Goal: Information Seeking & Learning: Learn about a topic

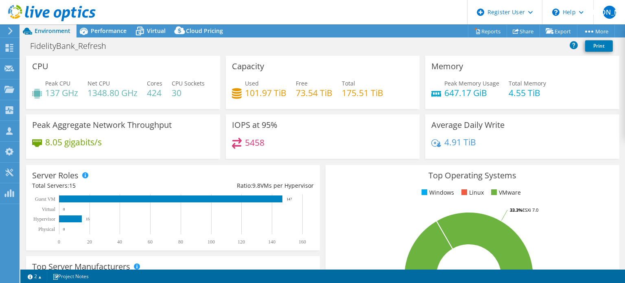
select select "USD"
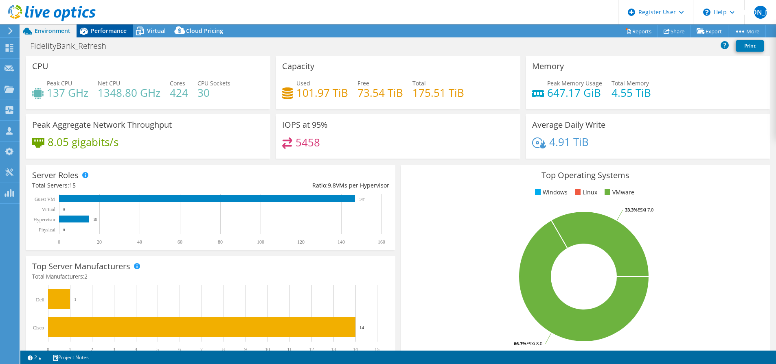
click at [89, 28] on icon at bounding box center [84, 31] width 14 height 14
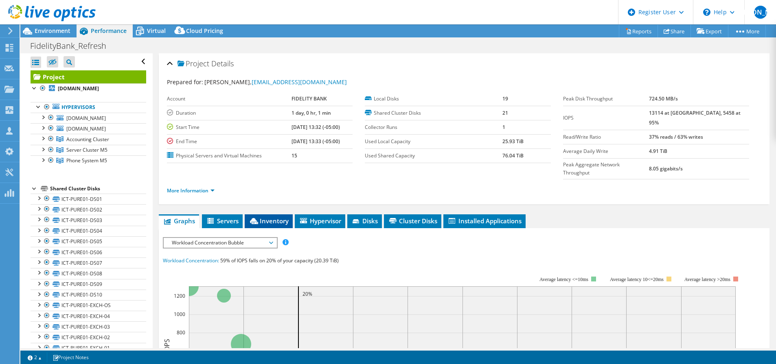
click at [267, 217] on span "Inventory" at bounding box center [269, 221] width 40 height 8
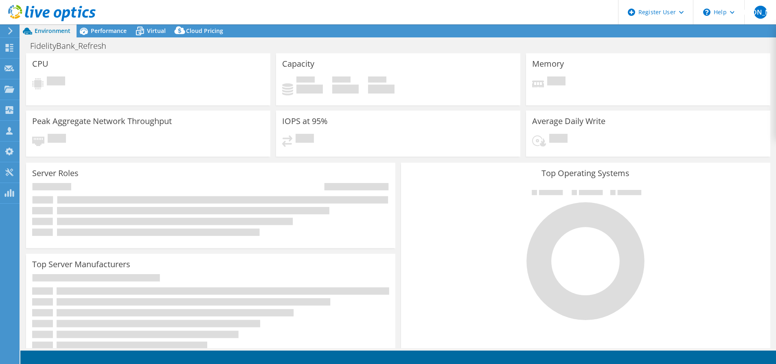
select select "USD"
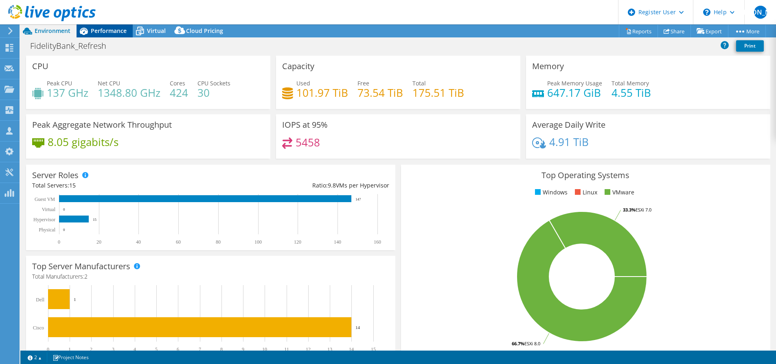
click at [116, 34] on span "Performance" at bounding box center [109, 31] width 36 height 8
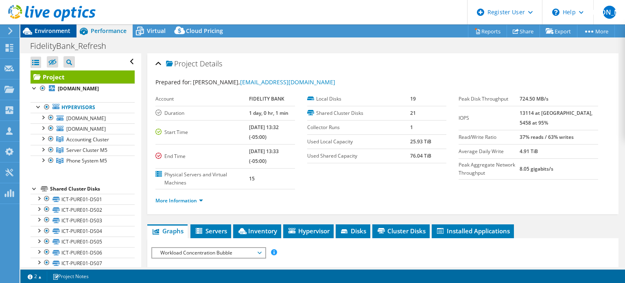
click at [59, 32] on span "Environment" at bounding box center [53, 31] width 36 height 8
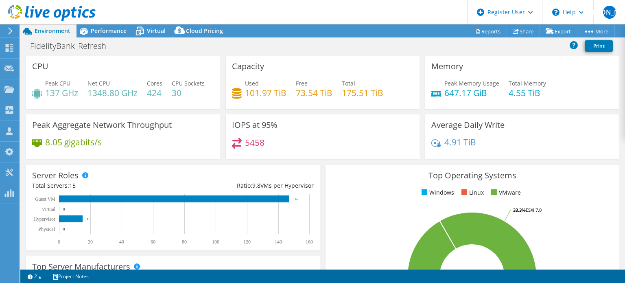
click at [88, 26] on div at bounding box center [48, 13] width 96 height 27
click at [88, 29] on icon at bounding box center [84, 31] width 14 height 14
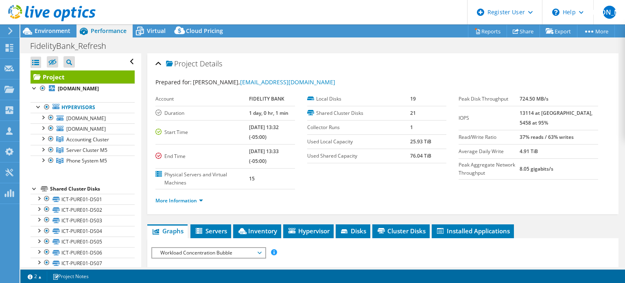
scroll to position [122, 0]
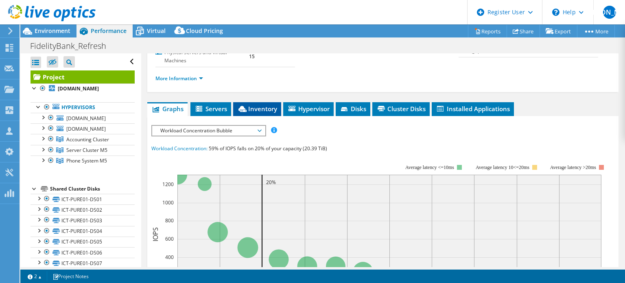
click at [249, 107] on span "Inventory" at bounding box center [257, 109] width 40 height 8
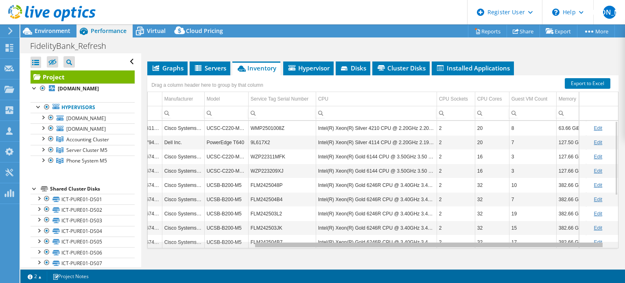
scroll to position [0, 142]
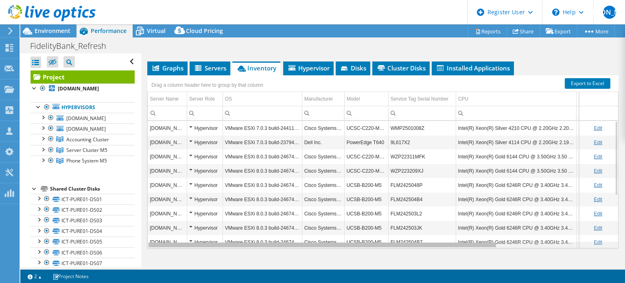
drag, startPoint x: 457, startPoint y: 245, endPoint x: 463, endPoint y: 234, distance: 12.6
click at [463, 234] on body "WU Dell User William Ugland William.Ugland@dell.com Dell My Profile Log Out \n …" at bounding box center [312, 141] width 625 height 283
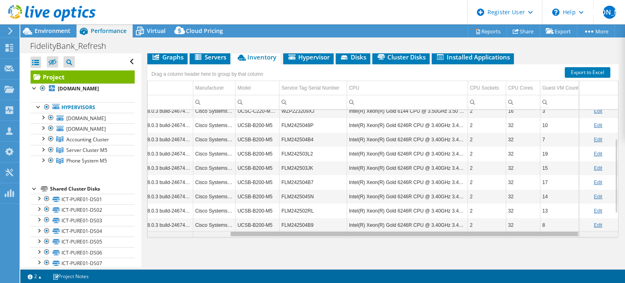
drag, startPoint x: 458, startPoint y: 233, endPoint x: 553, endPoint y: 231, distance: 94.9
click at [553, 231] on body "WU Dell User William Ugland William.Ugland@dell.com Dell My Profile Log Out \n …" at bounding box center [312, 141] width 625 height 283
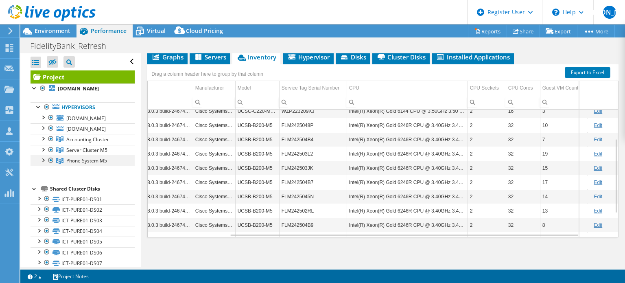
click at [42, 159] on div at bounding box center [43, 160] width 8 height 8
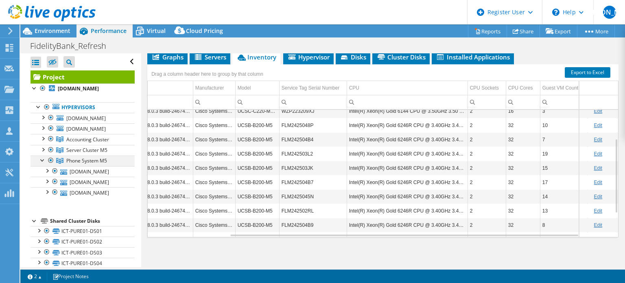
click at [42, 159] on div at bounding box center [43, 160] width 8 height 8
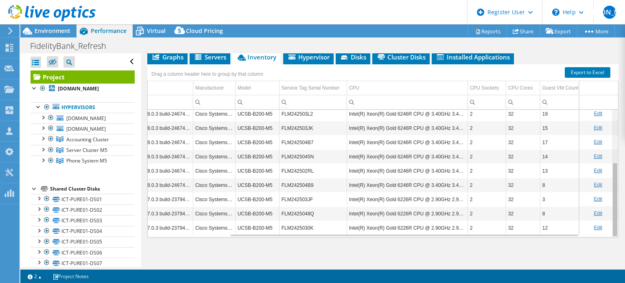
drag, startPoint x: 611, startPoint y: 169, endPoint x: 611, endPoint y: 210, distance: 40.3
click at [611, 210] on body "WU Dell User William Ugland William.Ugland@dell.com Dell My Profile Log Out \n …" at bounding box center [312, 141] width 625 height 283
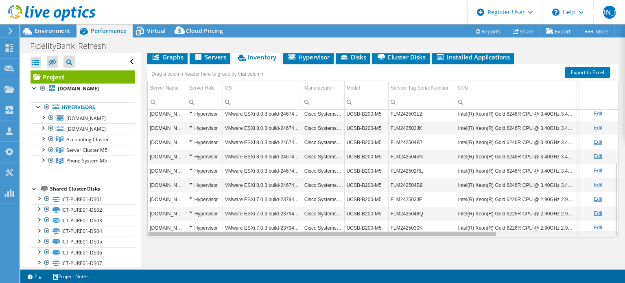
drag, startPoint x: 309, startPoint y: 233, endPoint x: 203, endPoint y: 230, distance: 106.3
click at [203, 230] on body "WU Dell User William Ugland William.Ugland@dell.com Dell My Profile Log Out \n …" at bounding box center [312, 141] width 625 height 283
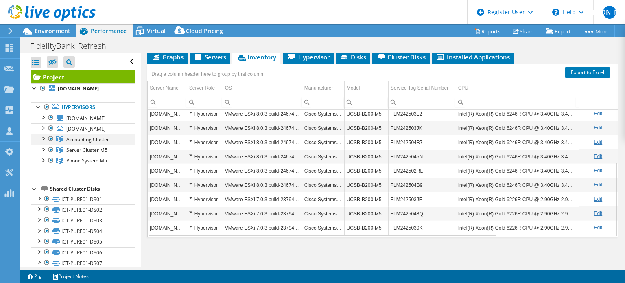
click at [43, 138] on div at bounding box center [43, 138] width 8 height 8
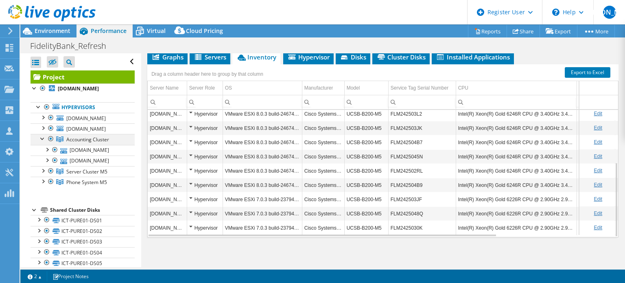
click at [43, 138] on div at bounding box center [43, 138] width 8 height 8
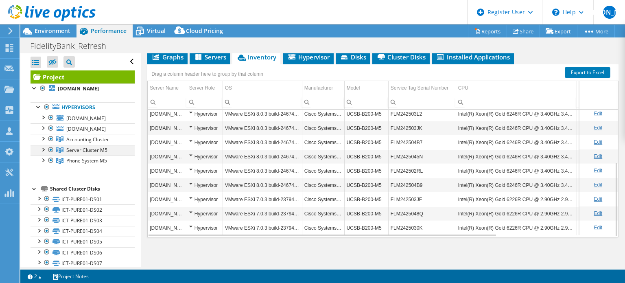
click at [42, 149] on div at bounding box center [43, 149] width 8 height 8
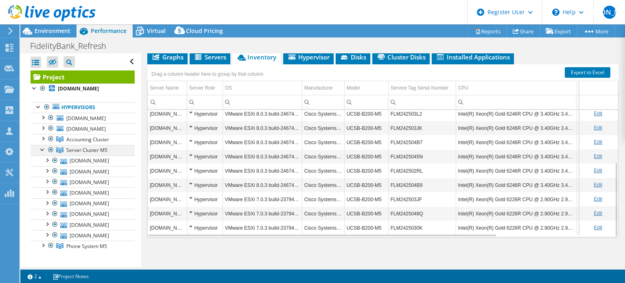
click at [42, 149] on div at bounding box center [43, 149] width 8 height 8
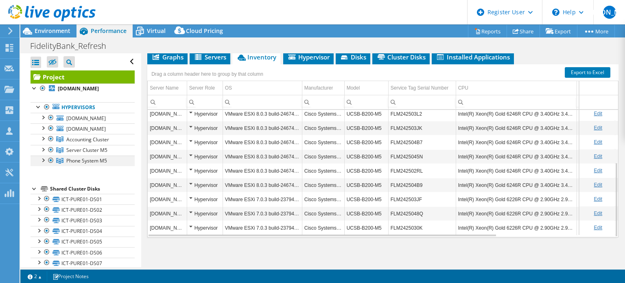
click at [44, 159] on div at bounding box center [43, 160] width 8 height 8
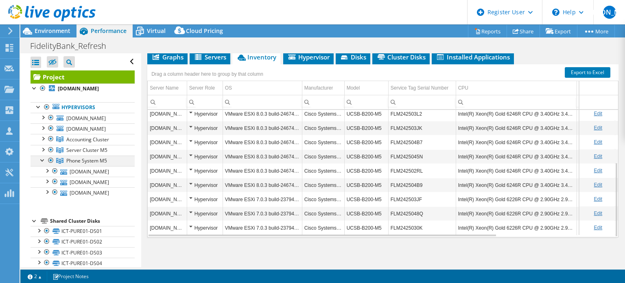
click at [44, 159] on div at bounding box center [43, 160] width 8 height 8
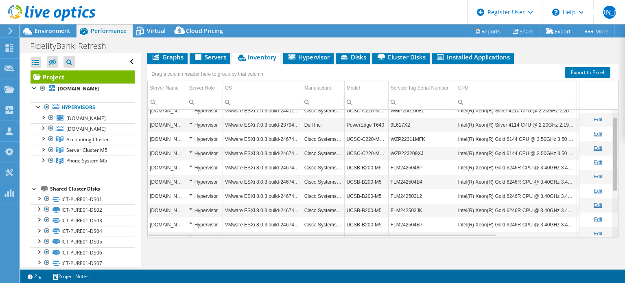
scroll to position [0, 0]
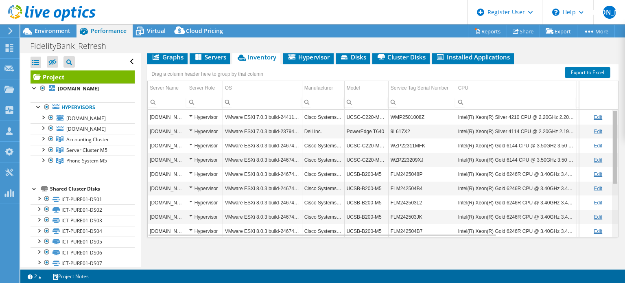
drag, startPoint x: 608, startPoint y: 167, endPoint x: 608, endPoint y: 134, distance: 33.4
click at [608, 134] on body "WU Dell User William Ugland William.Ugland@dell.com Dell My Profile Log Out \n …" at bounding box center [312, 141] width 625 height 283
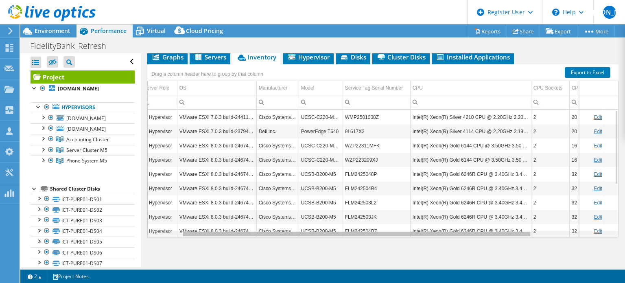
scroll to position [0, 46]
drag, startPoint x: 463, startPoint y: 233, endPoint x: 502, endPoint y: 231, distance: 39.1
click at [502, 231] on body "WU Dell User William Ugland William.Ugland@dell.com Dell My Profile Log Out \n …" at bounding box center [312, 141] width 625 height 283
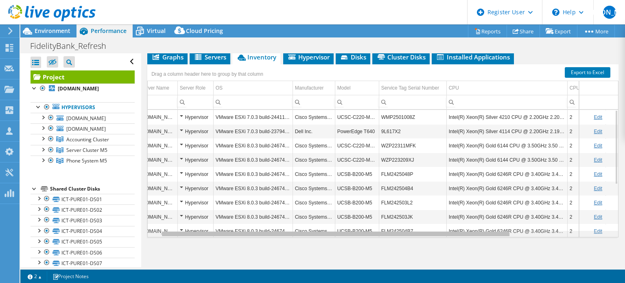
scroll to position [0, 0]
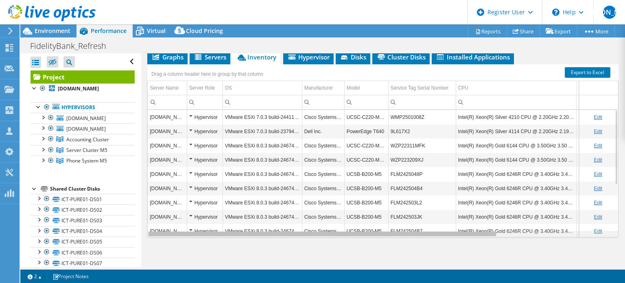
drag, startPoint x: 296, startPoint y: 230, endPoint x: 213, endPoint y: 221, distance: 82.8
click at [213, 221] on body "WU Dell User William Ugland William.Ugland@dell.com Dell My Profile Log Out \n …" at bounding box center [312, 141] width 625 height 283
drag, startPoint x: 344, startPoint y: 232, endPoint x: 343, endPoint y: 223, distance: 9.4
click at [345, 223] on body "WU Dell User William Ugland William.Ugland@dell.com Dell My Profile Log Out \n …" at bounding box center [312, 141] width 625 height 283
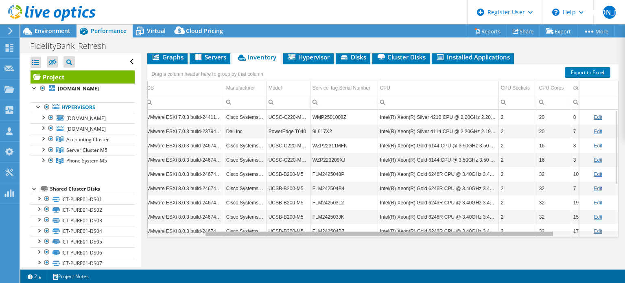
scroll to position [0, 85]
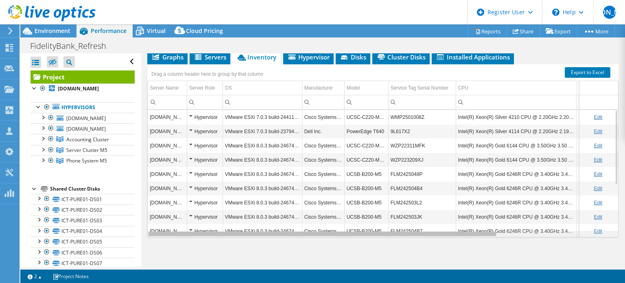
drag, startPoint x: 459, startPoint y: 233, endPoint x: 447, endPoint y: 200, distance: 34.3
click at [447, 200] on body "WU Dell User William Ugland William.Ugland@dell.com Dell My Profile Log Out \n …" at bounding box center [312, 141] width 625 height 283
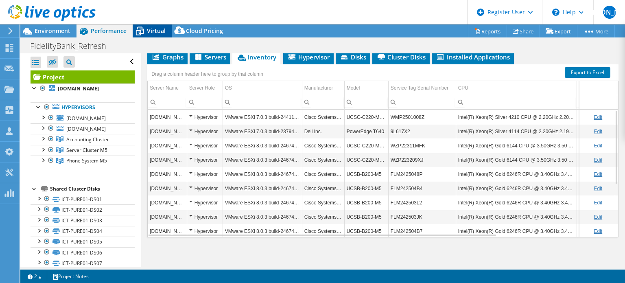
click at [151, 32] on span "Virtual" at bounding box center [156, 31] width 19 height 8
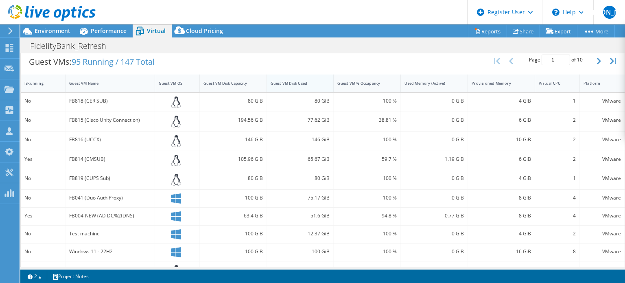
click at [308, 82] on div "Guest VM Disk Used" at bounding box center [296, 83] width 50 height 5
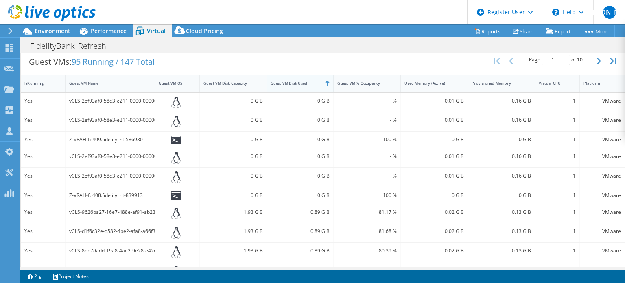
click at [308, 82] on div "Guest VM Disk Used" at bounding box center [296, 83] width 50 height 5
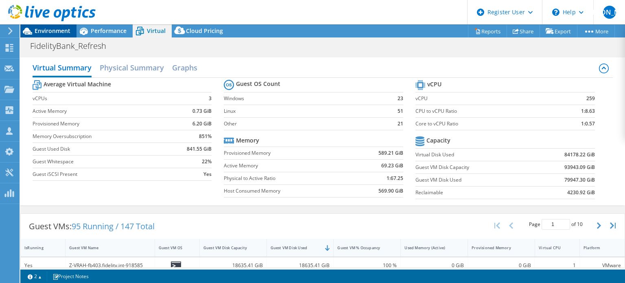
click at [33, 31] on icon at bounding box center [27, 31] width 14 height 14
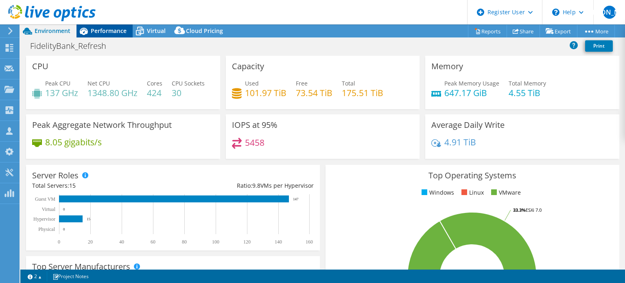
click at [99, 30] on span "Performance" at bounding box center [109, 31] width 36 height 8
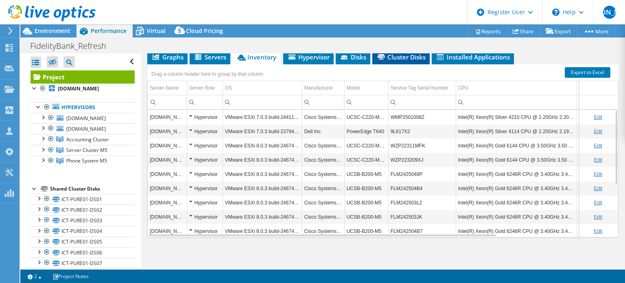
click at [417, 56] on span "Cluster Disks" at bounding box center [401, 57] width 49 height 8
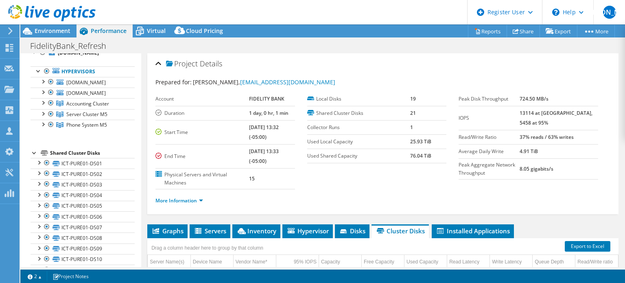
scroll to position [0, 0]
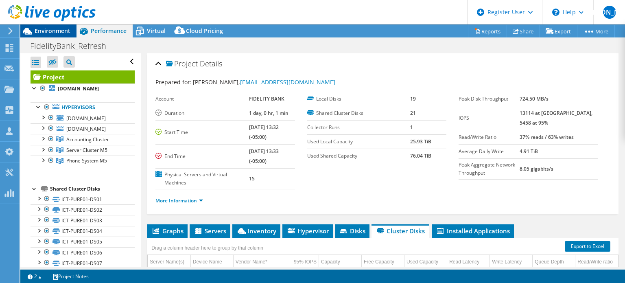
click at [42, 33] on span "Environment" at bounding box center [53, 31] width 36 height 8
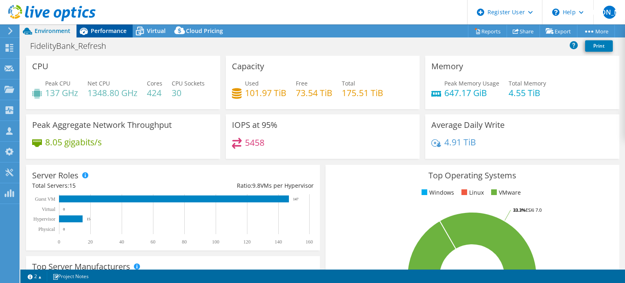
click at [99, 32] on span "Performance" at bounding box center [109, 31] width 36 height 8
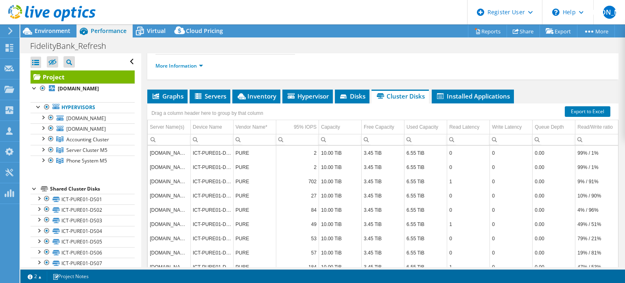
scroll to position [163, 0]
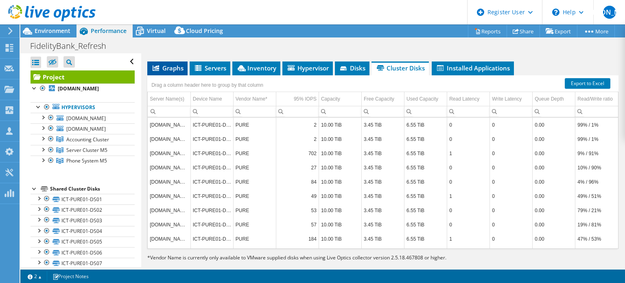
click at [173, 68] on span "Graphs" at bounding box center [167, 68] width 32 height 8
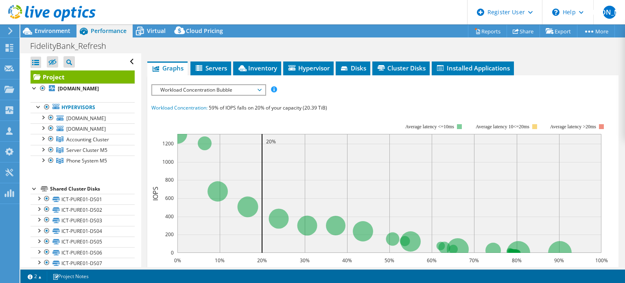
click at [255, 86] on span "Workload Concentration Bubble" at bounding box center [208, 90] width 105 height 10
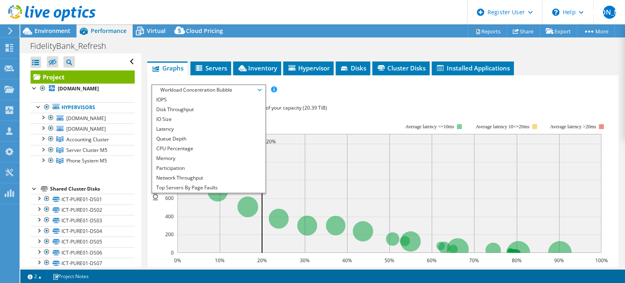
click at [382, 93] on div "IOPS Disk Throughput IO Size Latency Queue Depth CPU Percentage Memory Page Fau…" at bounding box center [382, 89] width 463 height 11
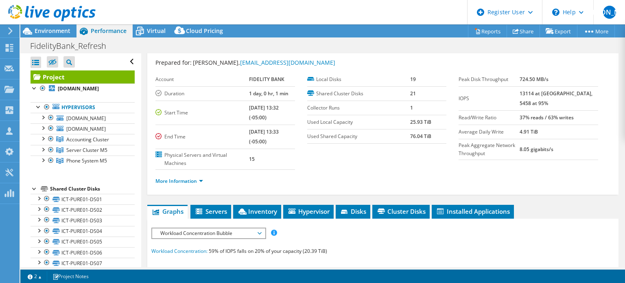
scroll to position [0, 0]
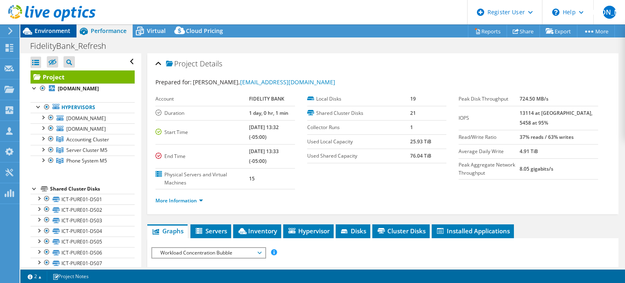
click at [52, 33] on span "Environment" at bounding box center [53, 31] width 36 height 8
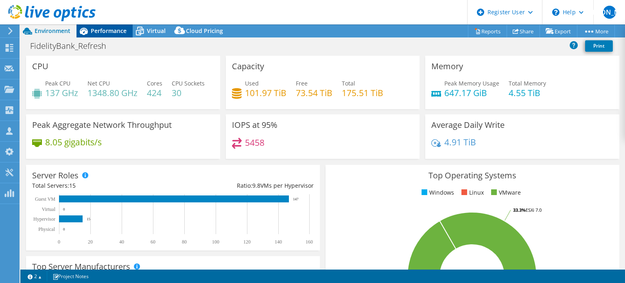
click at [121, 31] on span "Performance" at bounding box center [109, 31] width 36 height 8
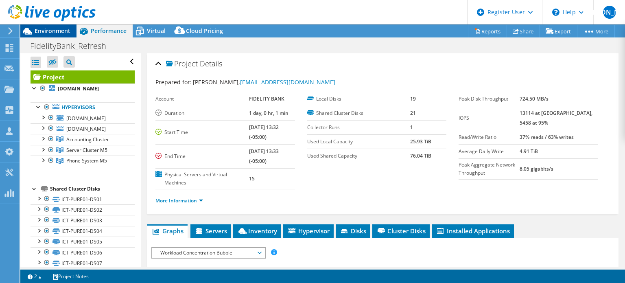
click at [52, 33] on span "Environment" at bounding box center [53, 31] width 36 height 8
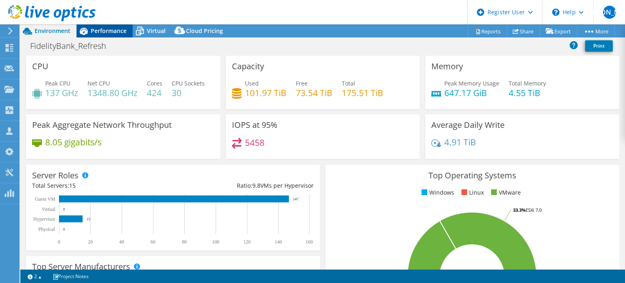
click at [90, 32] on icon at bounding box center [84, 31] width 14 height 14
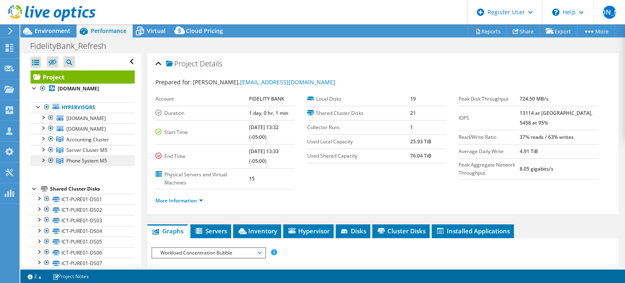
click at [77, 143] on span "Phone System M5" at bounding box center [87, 139] width 43 height 7
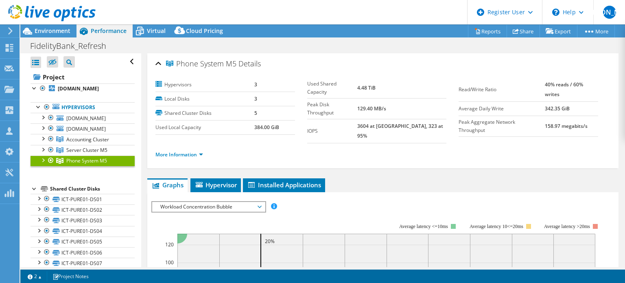
click at [44, 158] on div at bounding box center [43, 160] width 8 height 8
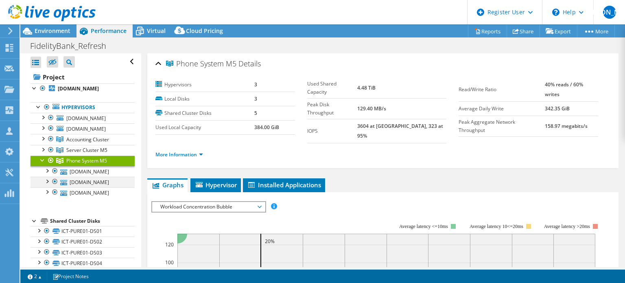
click at [54, 180] on div at bounding box center [55, 182] width 8 height 10
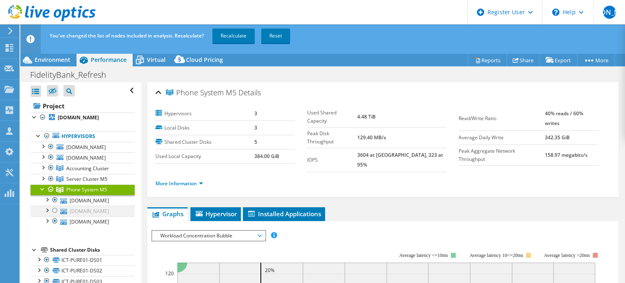
click at [55, 210] on div at bounding box center [55, 211] width 8 height 10
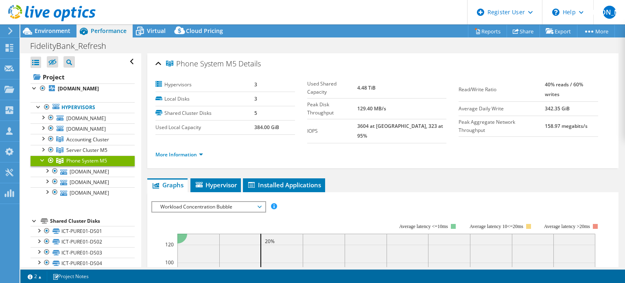
click at [42, 159] on div at bounding box center [43, 160] width 8 height 8
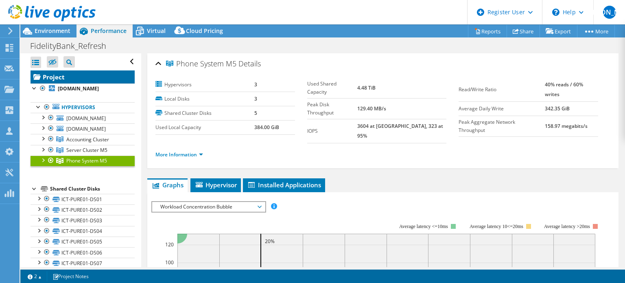
click at [69, 78] on link "Project" at bounding box center [83, 76] width 104 height 13
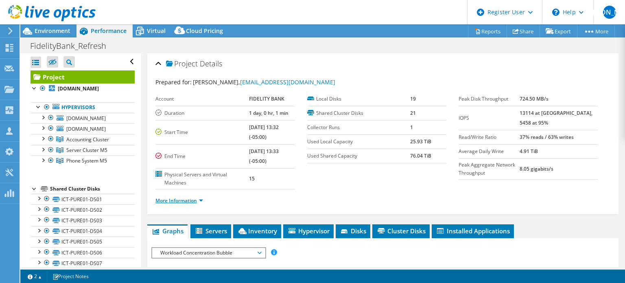
click at [174, 197] on link "More Information" at bounding box center [180, 200] width 48 height 7
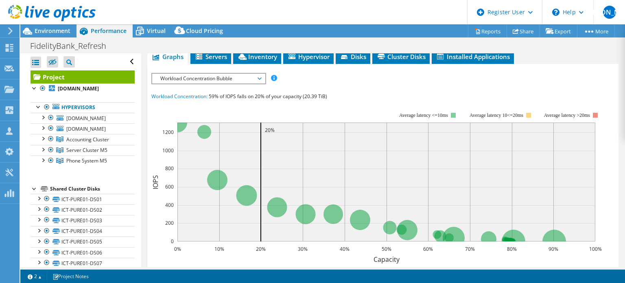
scroll to position [326, 0]
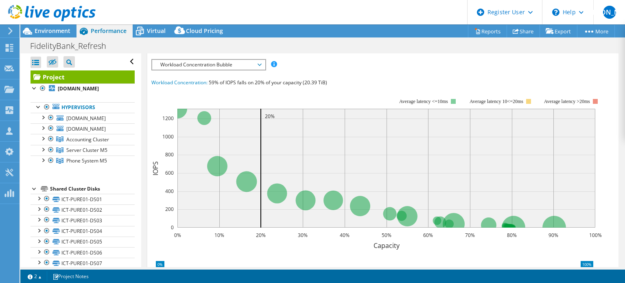
click at [238, 61] on span "Workload Concentration Bubble" at bounding box center [208, 65] width 105 height 10
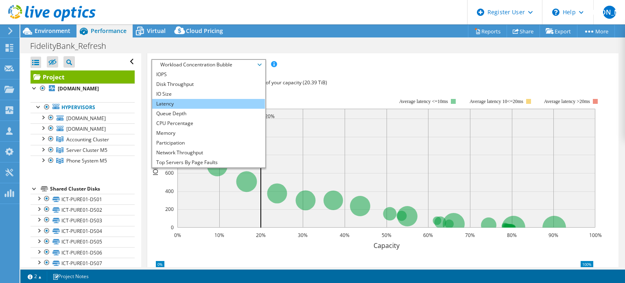
click at [210, 99] on li "Latency" at bounding box center [208, 104] width 113 height 10
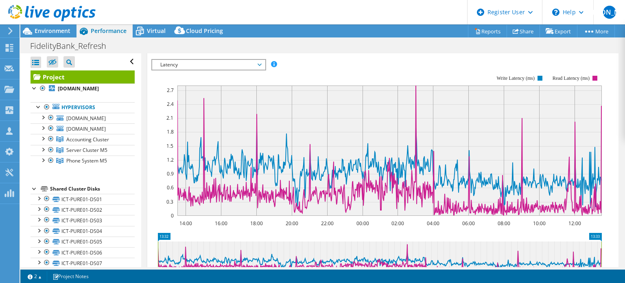
click at [254, 66] on span "Latency" at bounding box center [208, 65] width 105 height 10
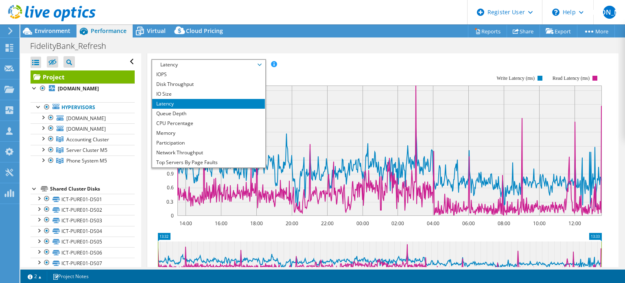
click at [327, 73] on rect at bounding box center [376, 145] width 451 height 163
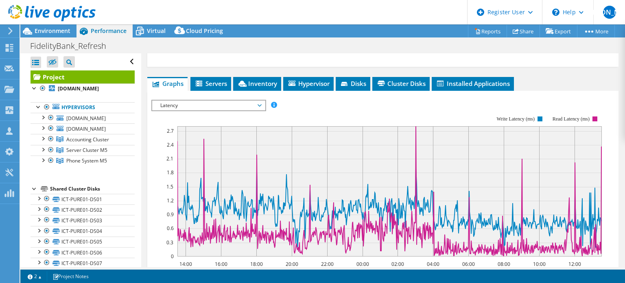
scroll to position [244, 0]
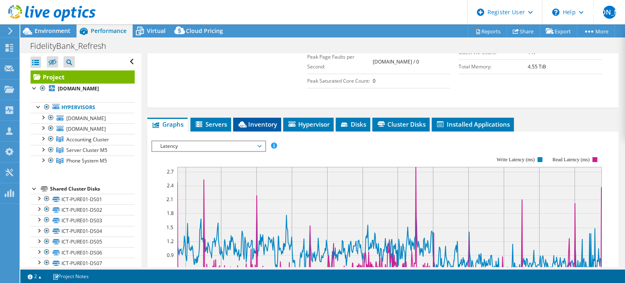
click at [256, 120] on span "Inventory" at bounding box center [257, 124] width 40 height 8
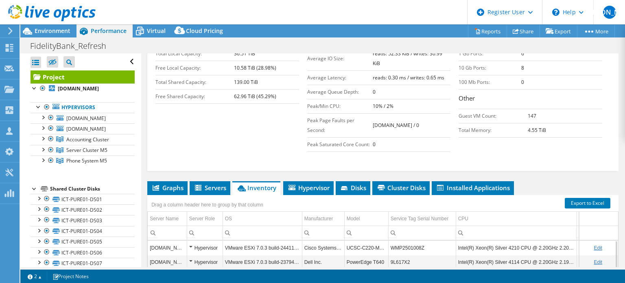
scroll to position [148, 0]
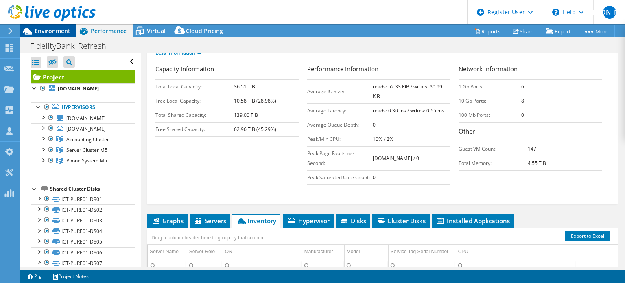
click at [56, 33] on span "Environment" at bounding box center [53, 31] width 36 height 8
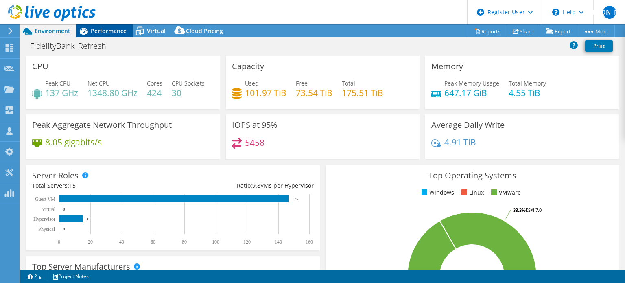
click at [105, 27] on span "Performance" at bounding box center [109, 31] width 36 height 8
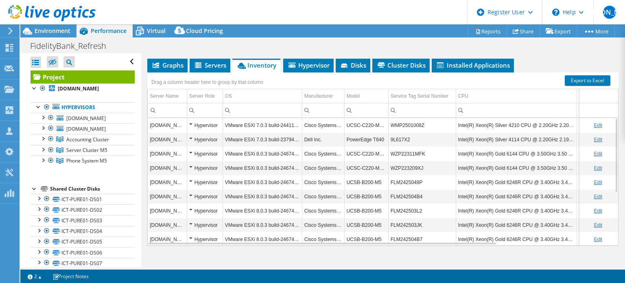
scroll to position [311, 0]
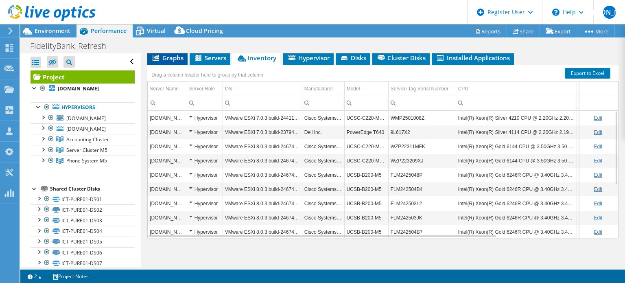
click at [164, 61] on li "Graphs" at bounding box center [167, 58] width 40 height 14
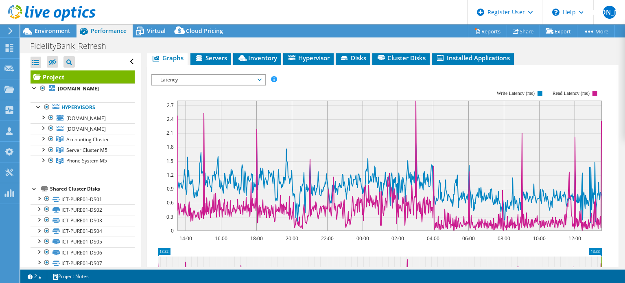
click at [182, 78] on span "Latency" at bounding box center [208, 80] width 105 height 10
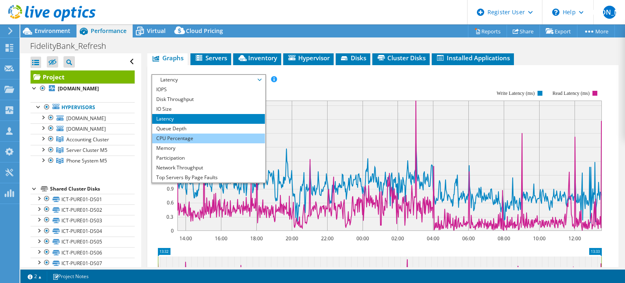
click at [184, 134] on li "CPU Percentage" at bounding box center [208, 139] width 113 height 10
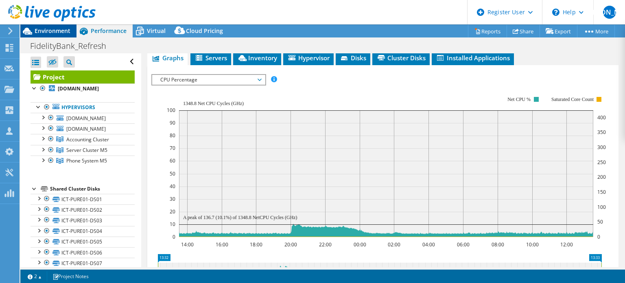
click at [57, 32] on span "Environment" at bounding box center [53, 31] width 36 height 8
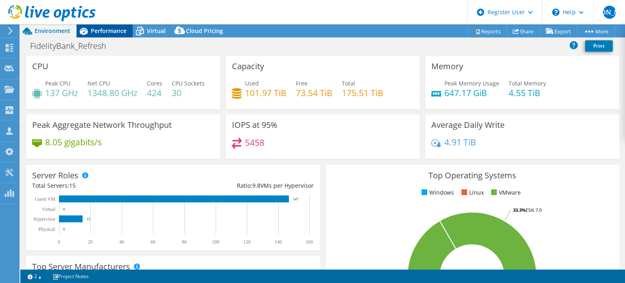
click at [104, 34] on span "Performance" at bounding box center [109, 31] width 36 height 8
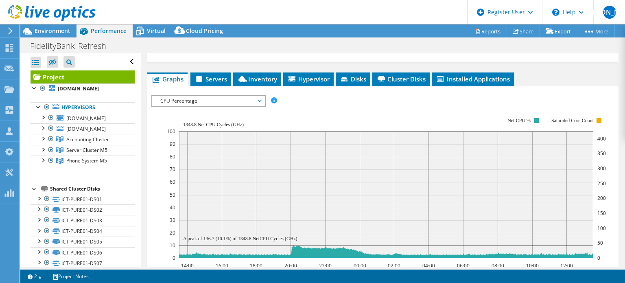
scroll to position [270, 0]
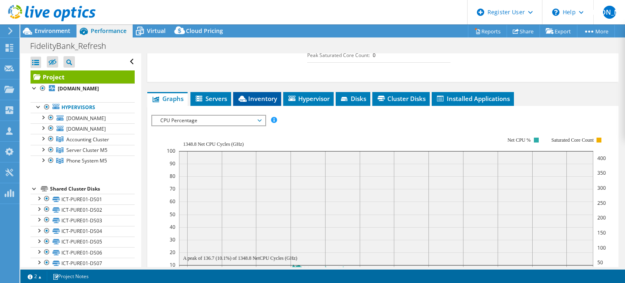
click at [266, 95] on span "Inventory" at bounding box center [257, 98] width 40 height 8
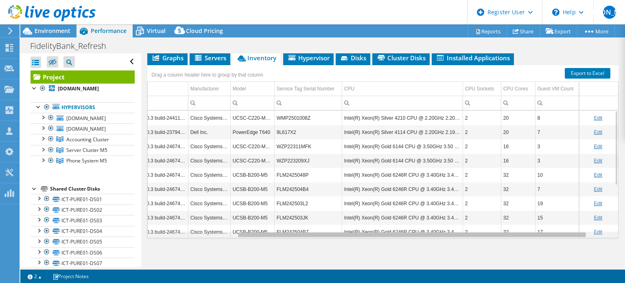
scroll to position [0, 119]
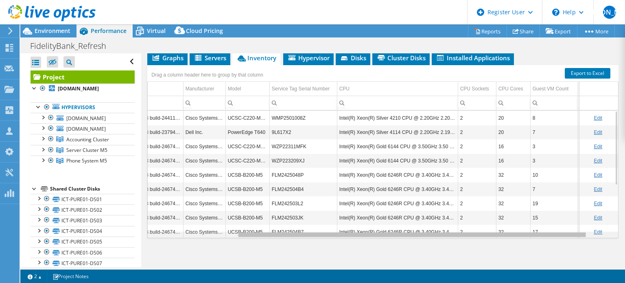
drag, startPoint x: 337, startPoint y: 233, endPoint x: 435, endPoint y: 230, distance: 98.2
click at [435, 230] on body "WU Dell User William Ugland William.Ugland@dell.com Dell My Profile Log Out \n …" at bounding box center [312, 141] width 625 height 283
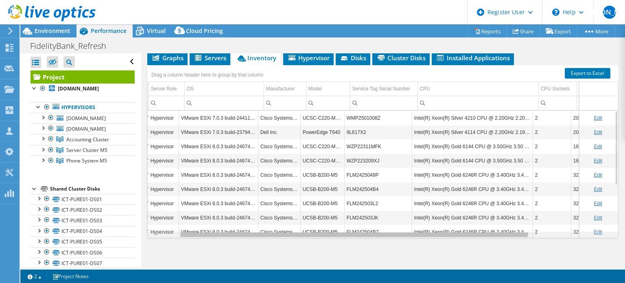
scroll to position [0, 29]
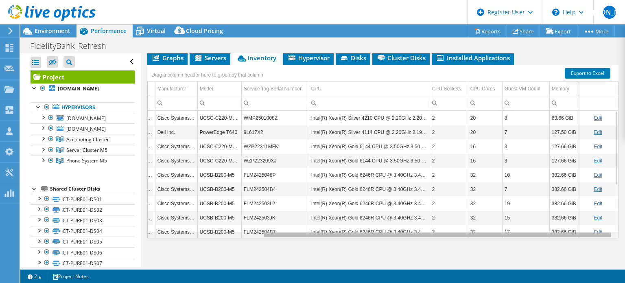
drag, startPoint x: 283, startPoint y: 234, endPoint x: 355, endPoint y: 228, distance: 71.9
click at [355, 228] on body "WU Dell User William Ugland William.Ugland@dell.com Dell My Profile Log Out \n …" at bounding box center [312, 141] width 625 height 283
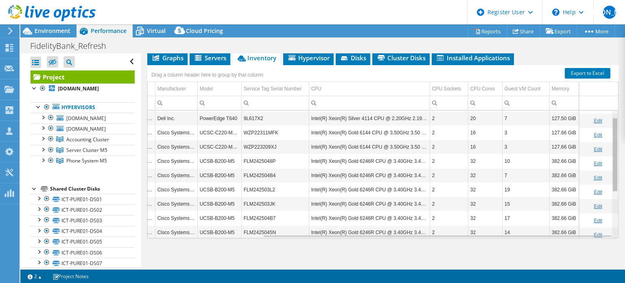
drag, startPoint x: 610, startPoint y: 151, endPoint x: 599, endPoint y: 164, distance: 16.7
click at [610, 162] on body "WU Dell User William Ugland William.Ugland@dell.com Dell My Profile Log Out \n …" at bounding box center [312, 141] width 625 height 283
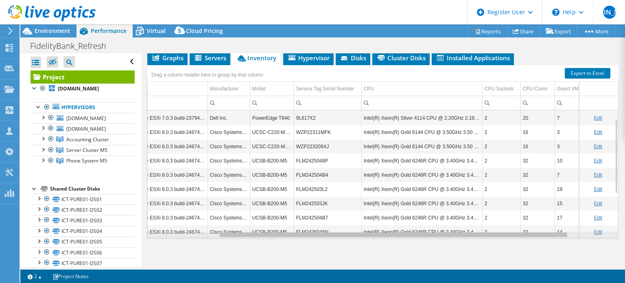
drag, startPoint x: 437, startPoint y: 234, endPoint x: 397, endPoint y: 235, distance: 40.3
click at [397, 235] on body "WU Dell User William Ugland William.Ugland@dell.com Dell My Profile Log Out \n …" at bounding box center [312, 141] width 625 height 283
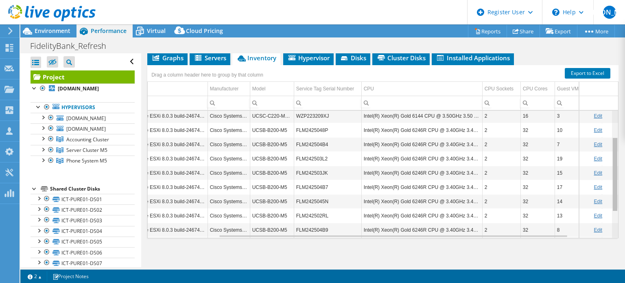
drag, startPoint x: 611, startPoint y: 138, endPoint x: 615, endPoint y: 158, distance: 20.4
click at [615, 158] on body "WU Dell User William Ugland William.Ugland@dell.com Dell My Profile Log Out \n …" at bounding box center [312, 141] width 625 height 283
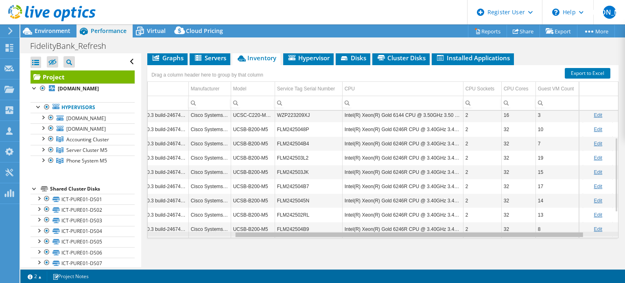
scroll to position [0, 112]
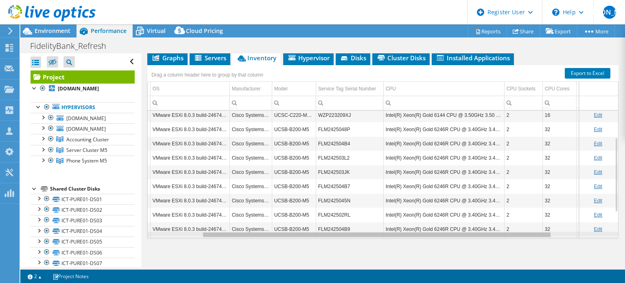
drag, startPoint x: 406, startPoint y: 232, endPoint x: 430, endPoint y: 231, distance: 23.6
click at [430, 231] on body "WU Dell User William Ugland William.Ugland@dell.com Dell My Profile Log Out \n …" at bounding box center [312, 141] width 625 height 283
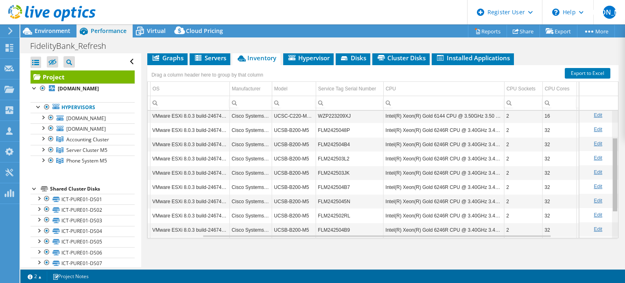
drag, startPoint x: 609, startPoint y: 162, endPoint x: 610, endPoint y: 157, distance: 4.6
click at [610, 157] on body "WU Dell User William Ugland William.Ugland@dell.com Dell My Profile Log Out \n …" at bounding box center [312, 141] width 625 height 283
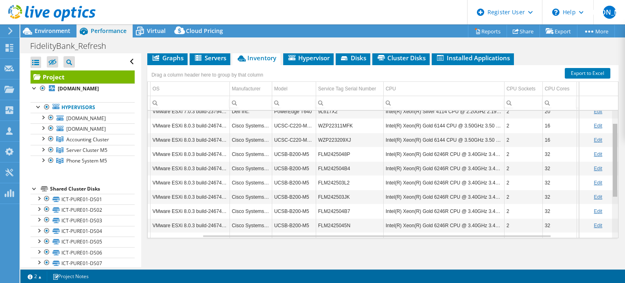
drag, startPoint x: 610, startPoint y: 157, endPoint x: 610, endPoint y: 140, distance: 16.7
click at [610, 140] on body "WU Dell User William Ugland William.Ugland@dell.com Dell My Profile Log Out \n …" at bounding box center [312, 141] width 625 height 283
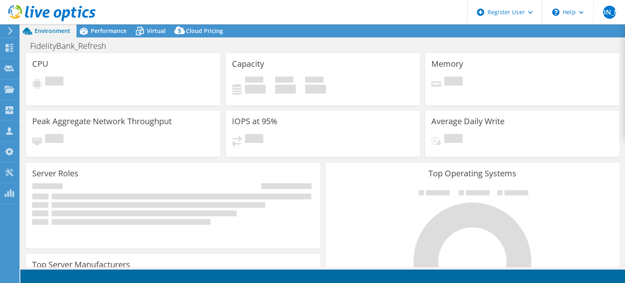
select select "USD"
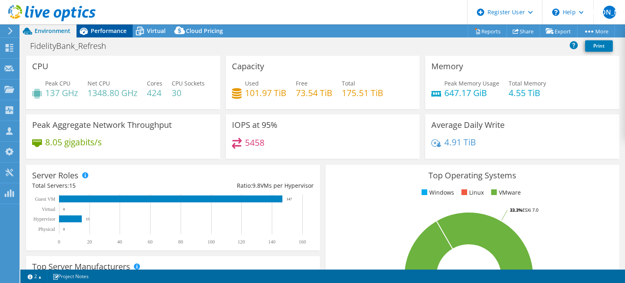
click at [111, 33] on span "Performance" at bounding box center [109, 31] width 36 height 8
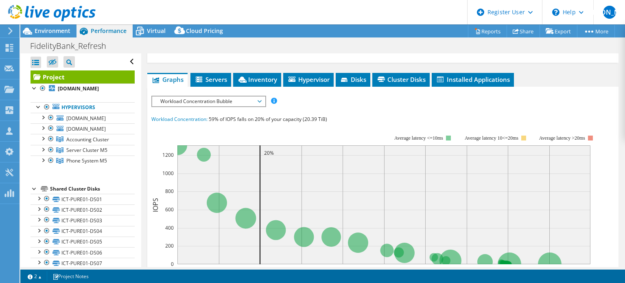
scroll to position [163, 0]
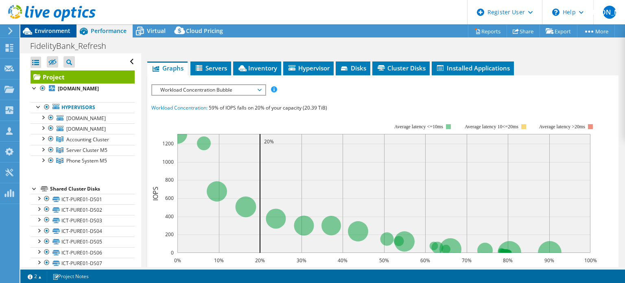
click at [68, 31] on span "Environment" at bounding box center [53, 31] width 36 height 8
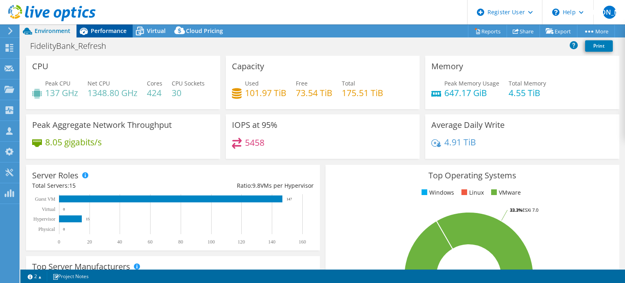
click at [110, 33] on span "Performance" at bounding box center [109, 31] width 36 height 8
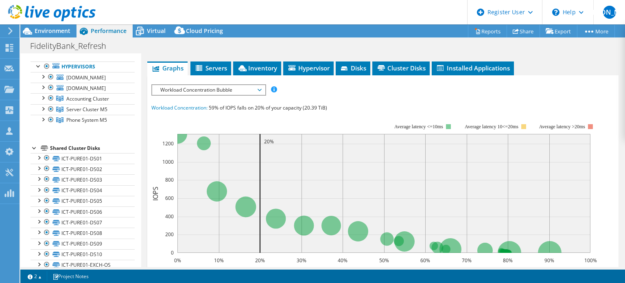
scroll to position [204, 0]
